Goal: Information Seeking & Learning: Find specific fact

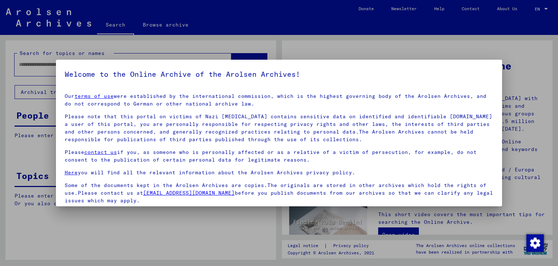
scroll to position [56, 0]
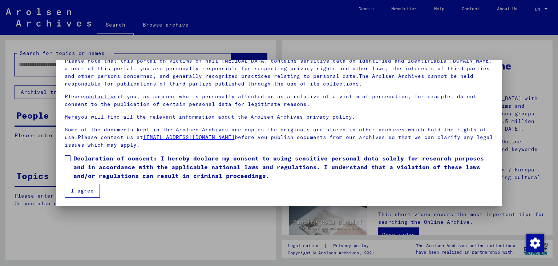
click at [65, 161] on span at bounding box center [68, 158] width 6 height 6
click at [73, 189] on button "I agree" at bounding box center [82, 191] width 35 height 14
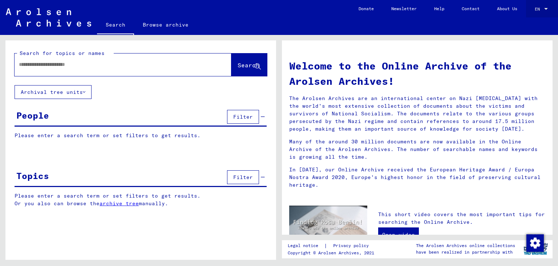
click at [534, 5] on link "EN EN" at bounding box center [542, 8] width 32 height 17
click at [544, 5] on div "EN EN" at bounding box center [542, 7] width 15 height 12
click at [532, 24] on span "Deutsch" at bounding box center [528, 25] width 18 height 5
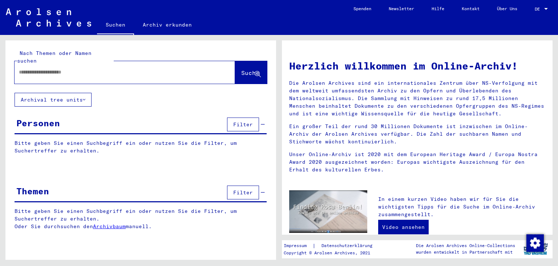
click at [195, 68] on input "text" at bounding box center [116, 72] width 194 height 8
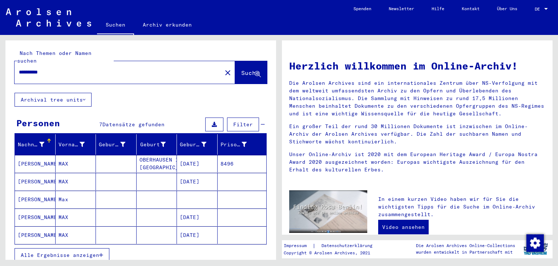
click at [205, 158] on mat-cell "[DATE]" at bounding box center [197, 163] width 41 height 17
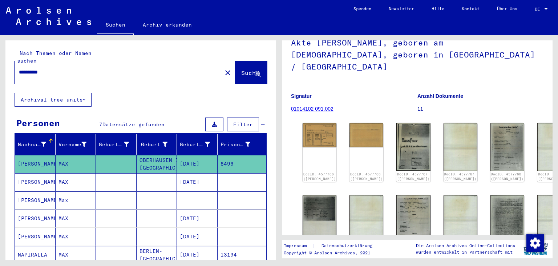
scroll to position [51, 0]
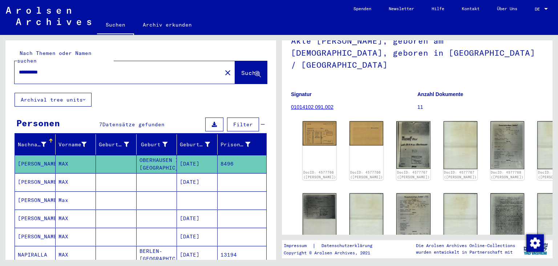
click at [196, 174] on mat-cell "[DATE]" at bounding box center [197, 182] width 41 height 18
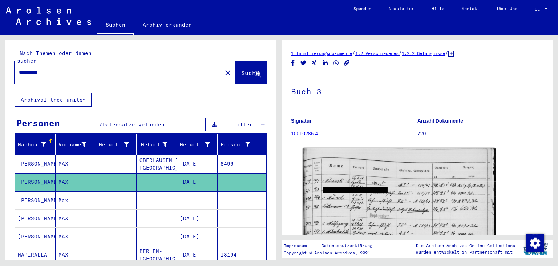
click at [121, 70] on div "**********" at bounding box center [116, 72] width 203 height 16
click at [119, 68] on input "**********" at bounding box center [118, 72] width 199 height 8
type input "**********"
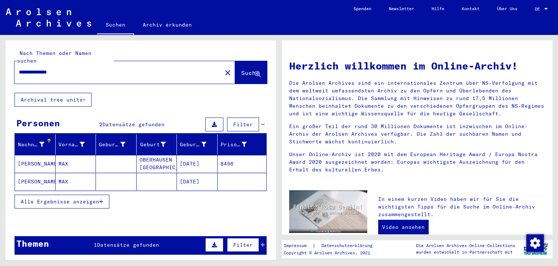
click at [204, 174] on mat-cell "[DATE]" at bounding box center [197, 181] width 41 height 17
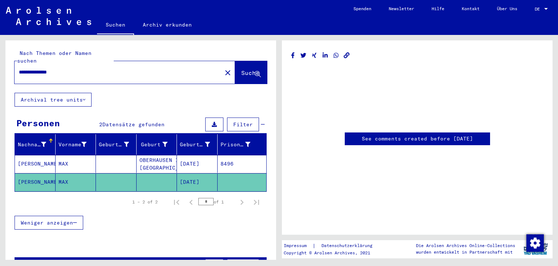
click at [205, 160] on mat-cell "[DATE]" at bounding box center [197, 164] width 41 height 18
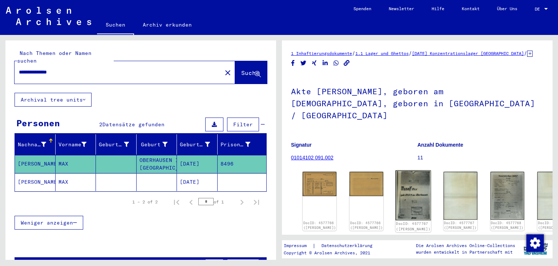
click at [406, 170] on img at bounding box center [414, 195] width 36 height 50
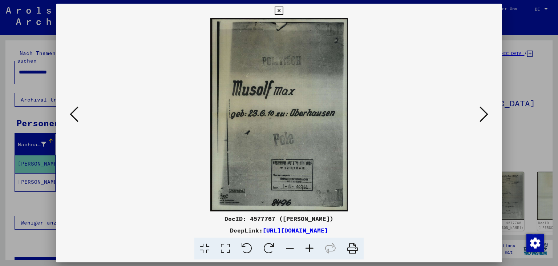
drag, startPoint x: 494, startPoint y: 112, endPoint x: 487, endPoint y: 113, distance: 7.3
click at [487, 113] on div at bounding box center [279, 114] width 447 height 193
click at [487, 113] on icon at bounding box center [484, 113] width 9 height 17
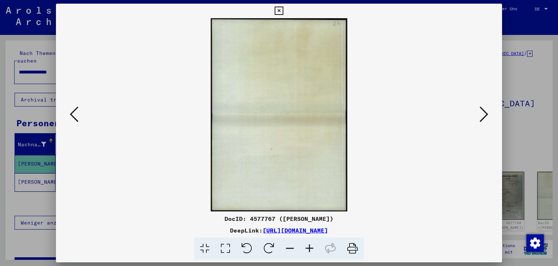
click at [487, 113] on icon at bounding box center [484, 113] width 9 height 17
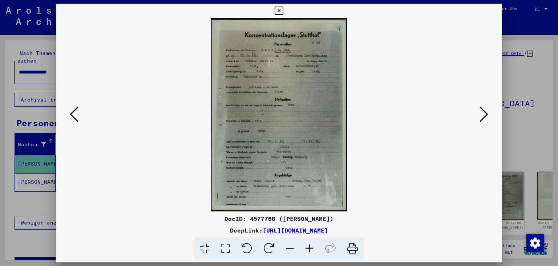
click at [487, 113] on icon at bounding box center [484, 113] width 9 height 17
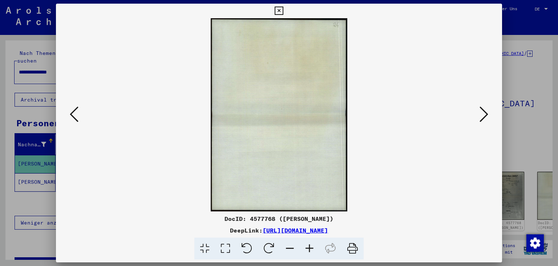
click at [487, 113] on icon at bounding box center [484, 113] width 9 height 17
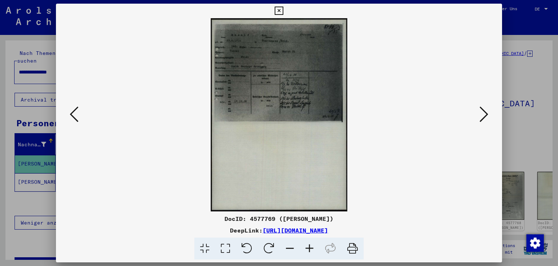
click at [487, 113] on icon at bounding box center [484, 113] width 9 height 17
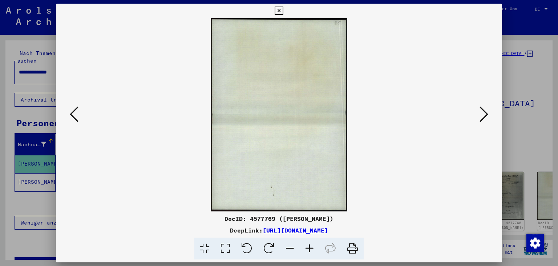
click at [487, 113] on icon at bounding box center [484, 113] width 9 height 17
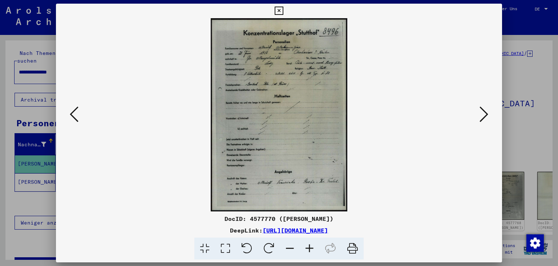
click at [487, 113] on icon at bounding box center [484, 113] width 9 height 17
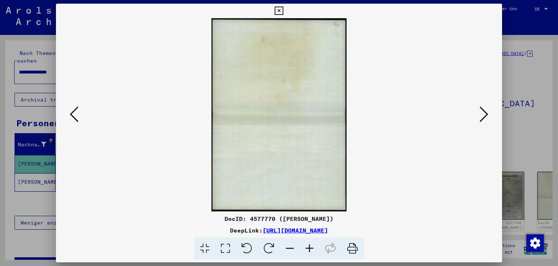
click at [487, 113] on icon at bounding box center [484, 113] width 9 height 17
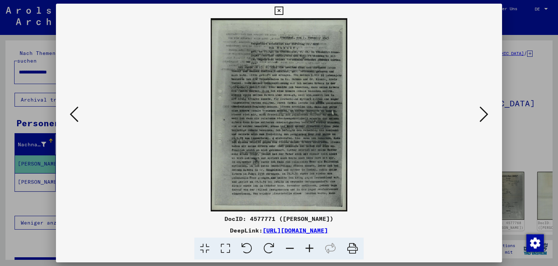
click at [487, 113] on icon at bounding box center [484, 113] width 9 height 17
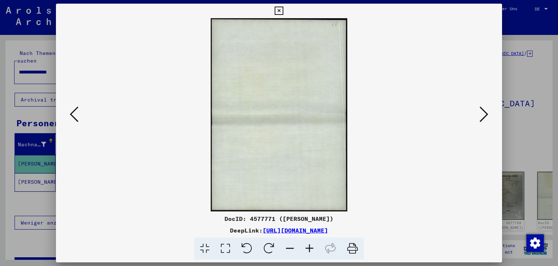
click at [487, 113] on icon at bounding box center [484, 113] width 9 height 17
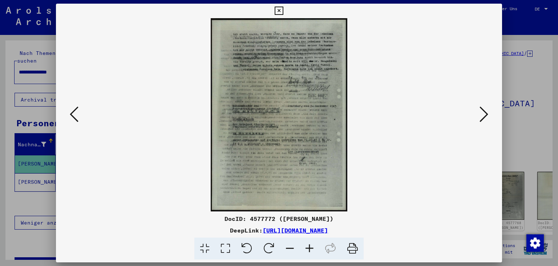
click at [487, 113] on icon at bounding box center [484, 113] width 9 height 17
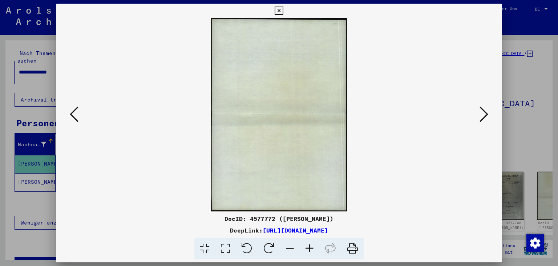
click at [487, 113] on icon at bounding box center [484, 113] width 9 height 17
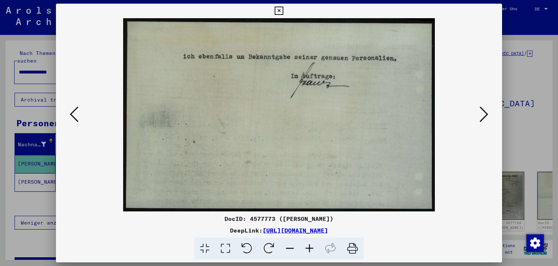
click at [487, 113] on icon at bounding box center [484, 113] width 9 height 17
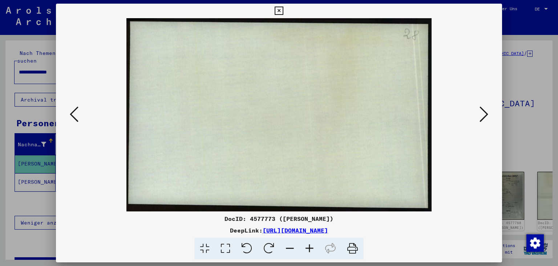
click at [487, 113] on icon at bounding box center [484, 113] width 9 height 17
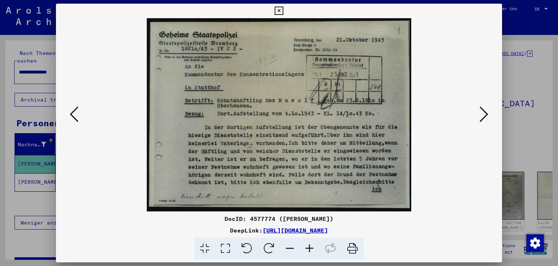
click at [487, 113] on icon at bounding box center [484, 113] width 9 height 17
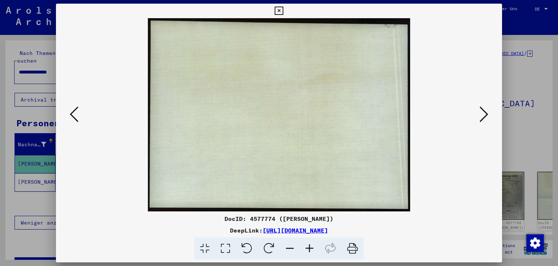
click at [487, 113] on icon at bounding box center [484, 113] width 9 height 17
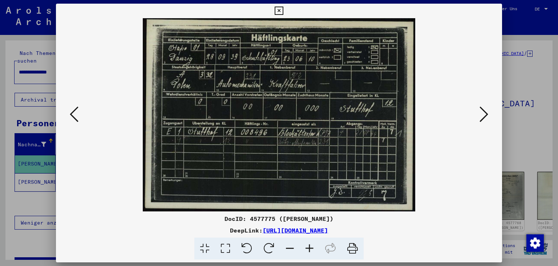
click at [487, 113] on icon at bounding box center [484, 113] width 9 height 17
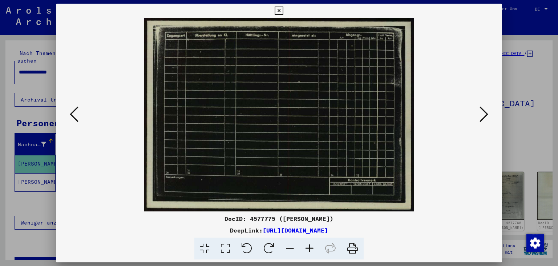
click at [487, 113] on icon at bounding box center [484, 113] width 9 height 17
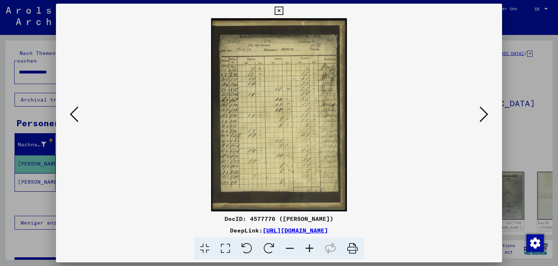
click at [487, 113] on icon at bounding box center [484, 113] width 9 height 17
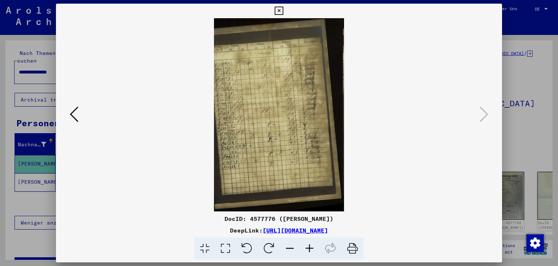
click at [526, 84] on div at bounding box center [279, 133] width 558 height 266
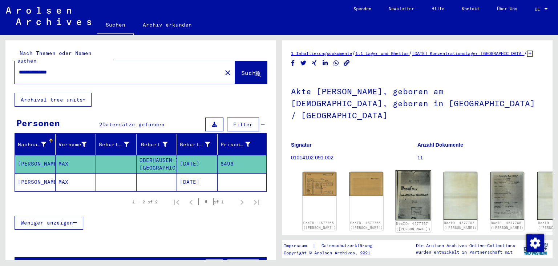
click at [404, 184] on img at bounding box center [414, 195] width 36 height 50
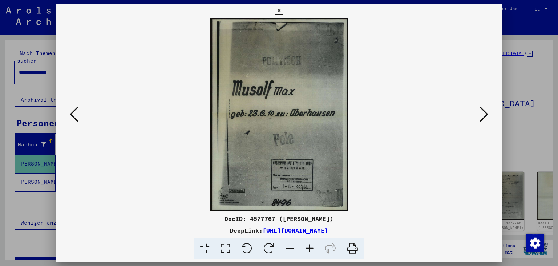
click at [481, 116] on button at bounding box center [484, 114] width 13 height 21
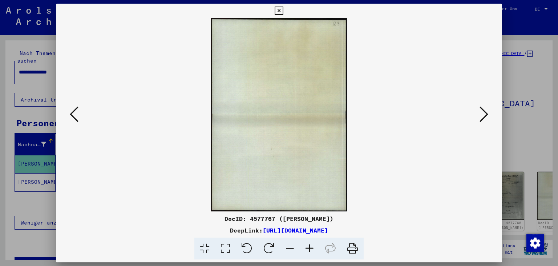
click at [481, 116] on button at bounding box center [484, 114] width 13 height 21
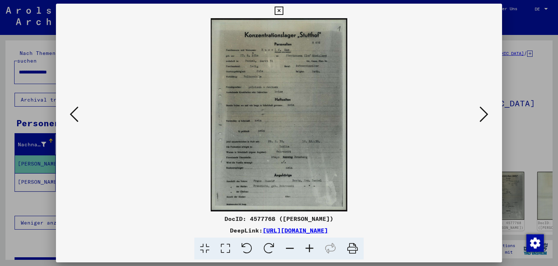
click at [485, 120] on icon at bounding box center [484, 113] width 9 height 17
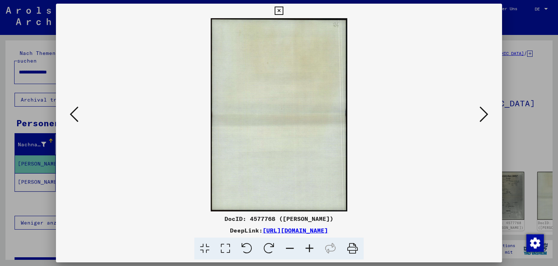
click at [485, 120] on icon at bounding box center [484, 113] width 9 height 17
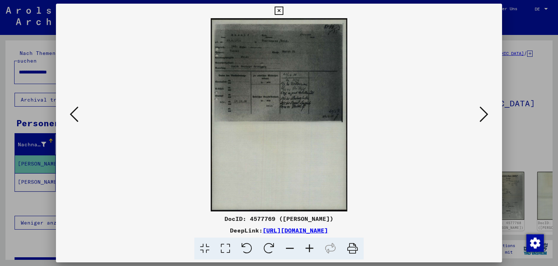
click at [485, 120] on icon at bounding box center [484, 113] width 9 height 17
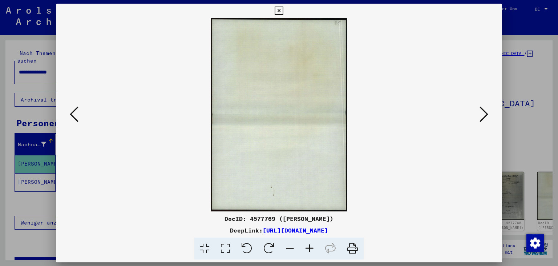
click at [485, 120] on icon at bounding box center [484, 113] width 9 height 17
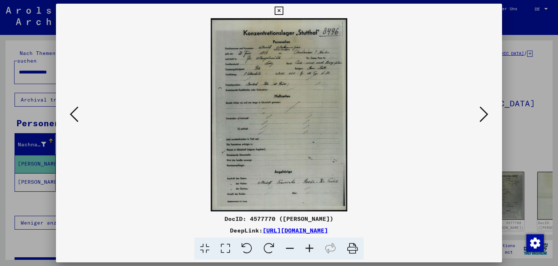
click at [485, 120] on icon at bounding box center [484, 113] width 9 height 17
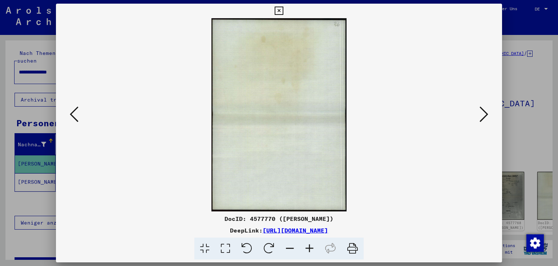
click at [485, 120] on icon at bounding box center [484, 113] width 9 height 17
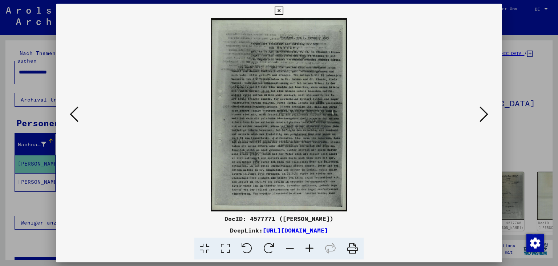
click at [307, 250] on icon at bounding box center [310, 248] width 20 height 22
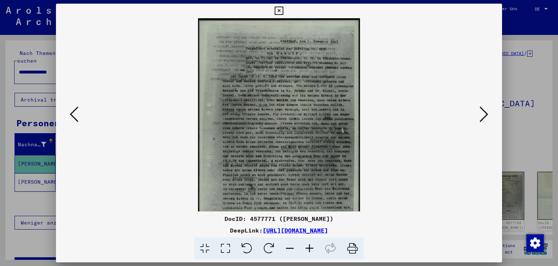
click at [307, 250] on icon at bounding box center [310, 248] width 20 height 22
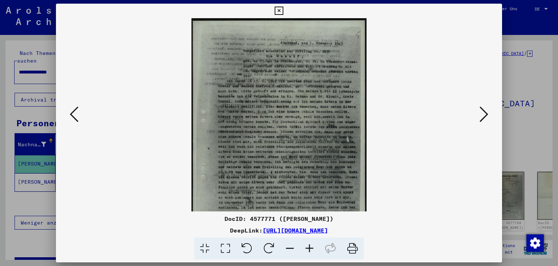
click at [307, 250] on icon at bounding box center [310, 248] width 20 height 22
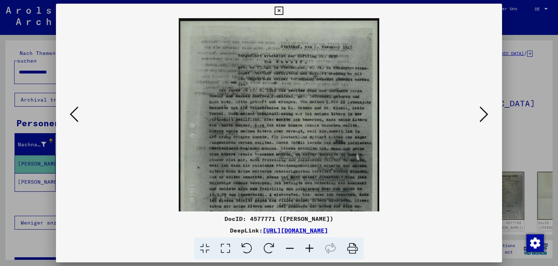
click at [307, 250] on icon at bounding box center [310, 248] width 20 height 22
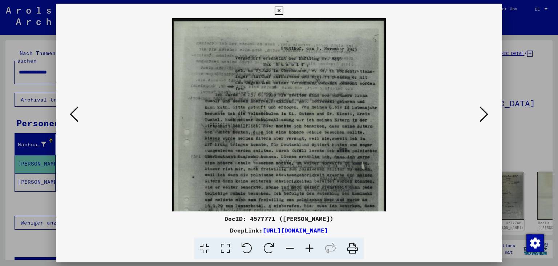
click at [307, 250] on icon at bounding box center [310, 248] width 20 height 22
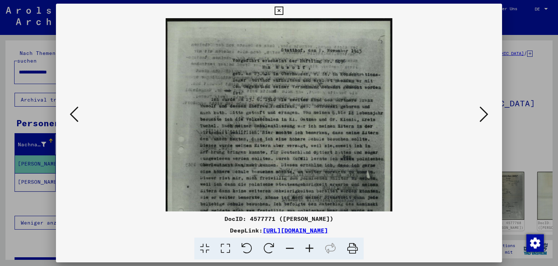
scroll to position [19, 0]
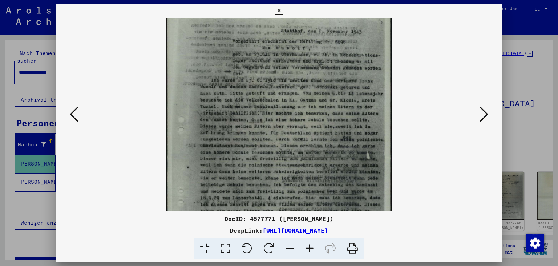
drag, startPoint x: 278, startPoint y: 153, endPoint x: 273, endPoint y: 134, distance: 19.9
click at [273, 134] on img at bounding box center [279, 159] width 226 height 320
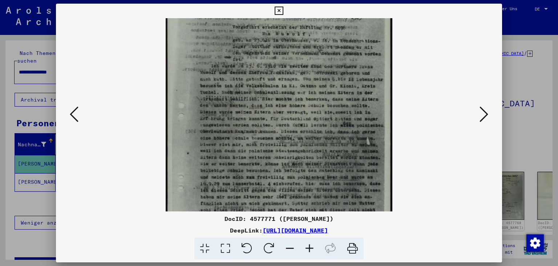
drag, startPoint x: 273, startPoint y: 134, endPoint x: 270, endPoint y: 120, distance: 14.3
click at [270, 120] on img at bounding box center [279, 145] width 226 height 320
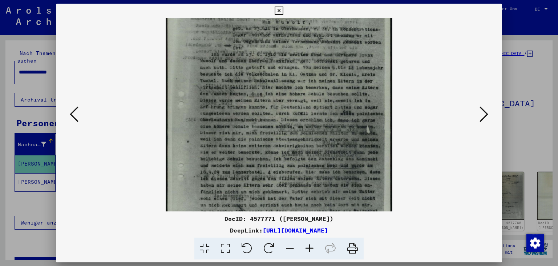
scroll to position [52, 0]
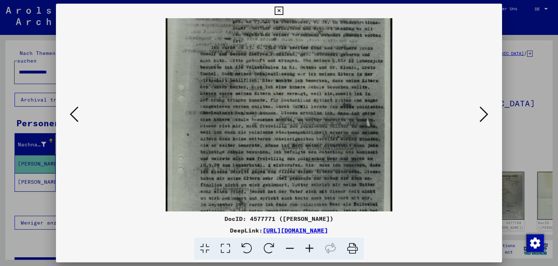
drag, startPoint x: 270, startPoint y: 120, endPoint x: 264, endPoint y: 102, distance: 18.6
click at [264, 102] on img at bounding box center [279, 126] width 226 height 320
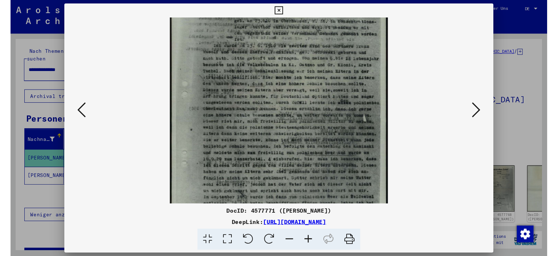
scroll to position [59, 0]
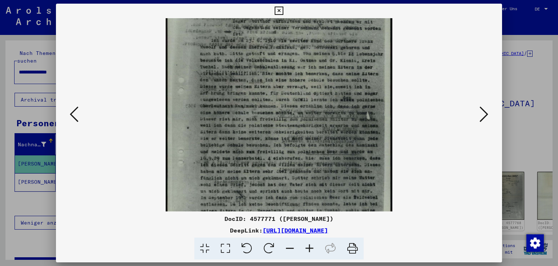
drag, startPoint x: 264, startPoint y: 102, endPoint x: 262, endPoint y: 95, distance: 7.1
click at [262, 95] on img at bounding box center [279, 119] width 226 height 320
